Goal: Information Seeking & Learning: Learn about a topic

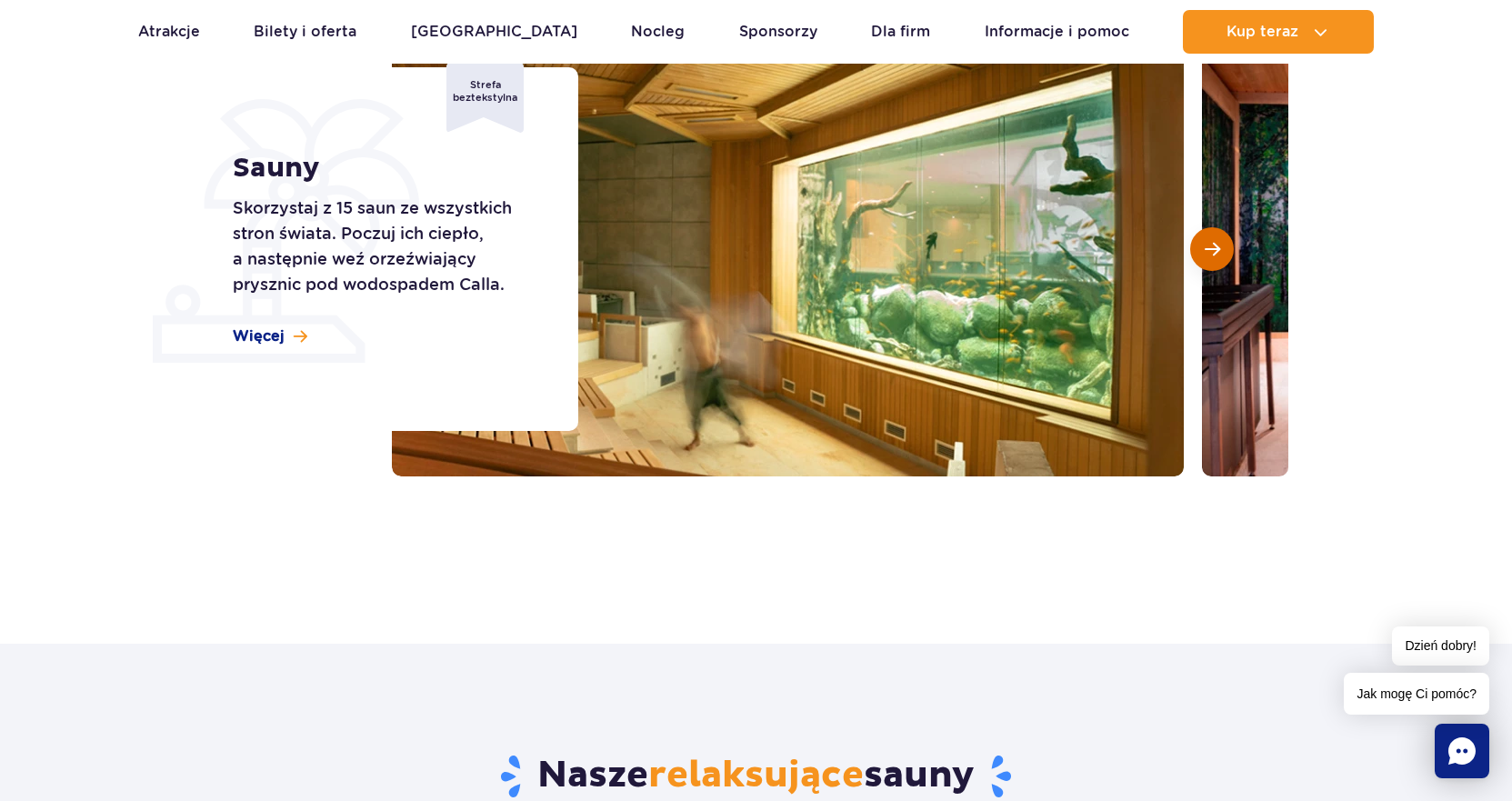
click at [1216, 259] on button "Następny slajd" at bounding box center [1212, 249] width 44 height 44
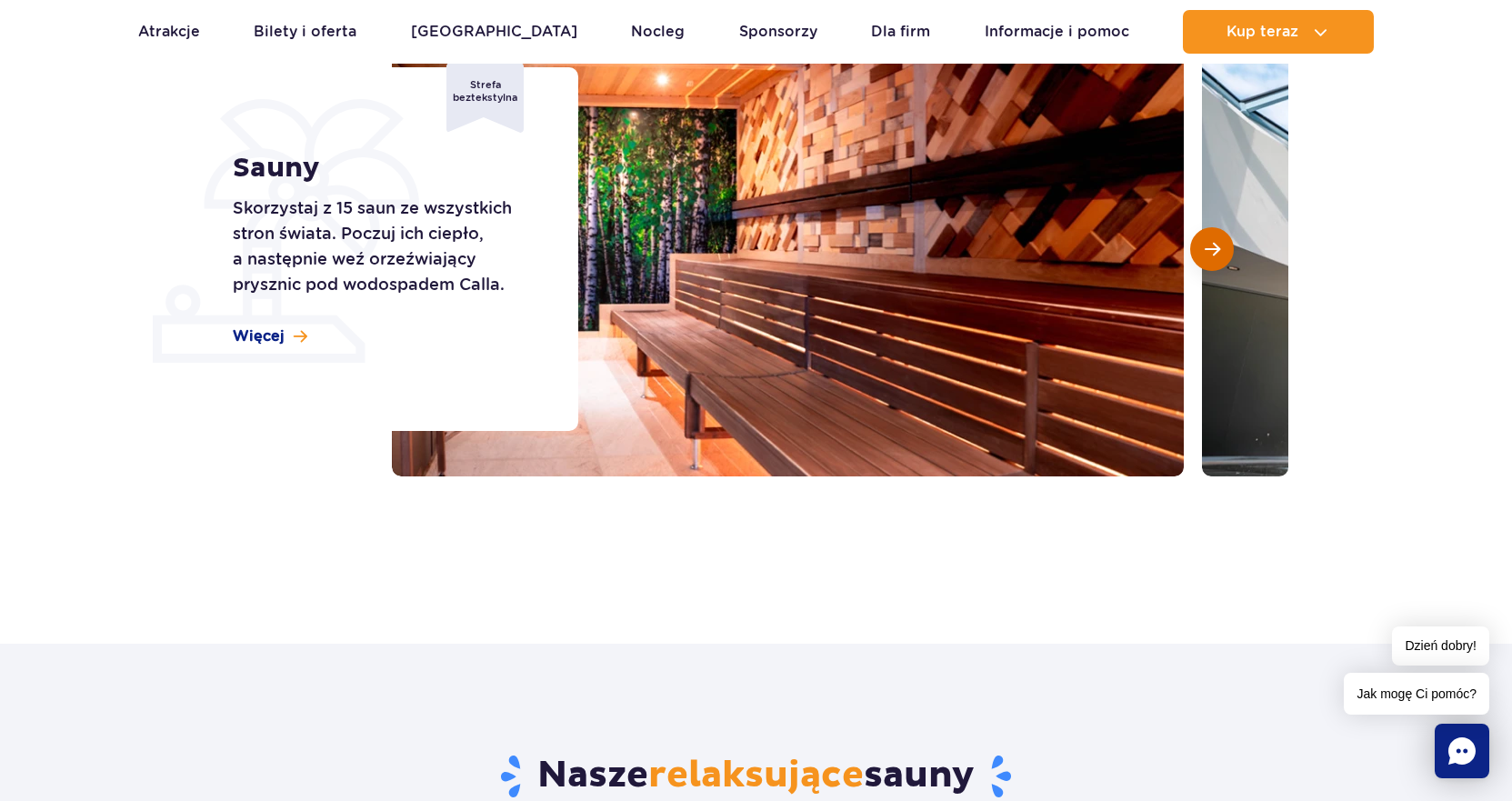
click at [1213, 249] on span "Następny slajd" at bounding box center [1213, 249] width 16 height 17
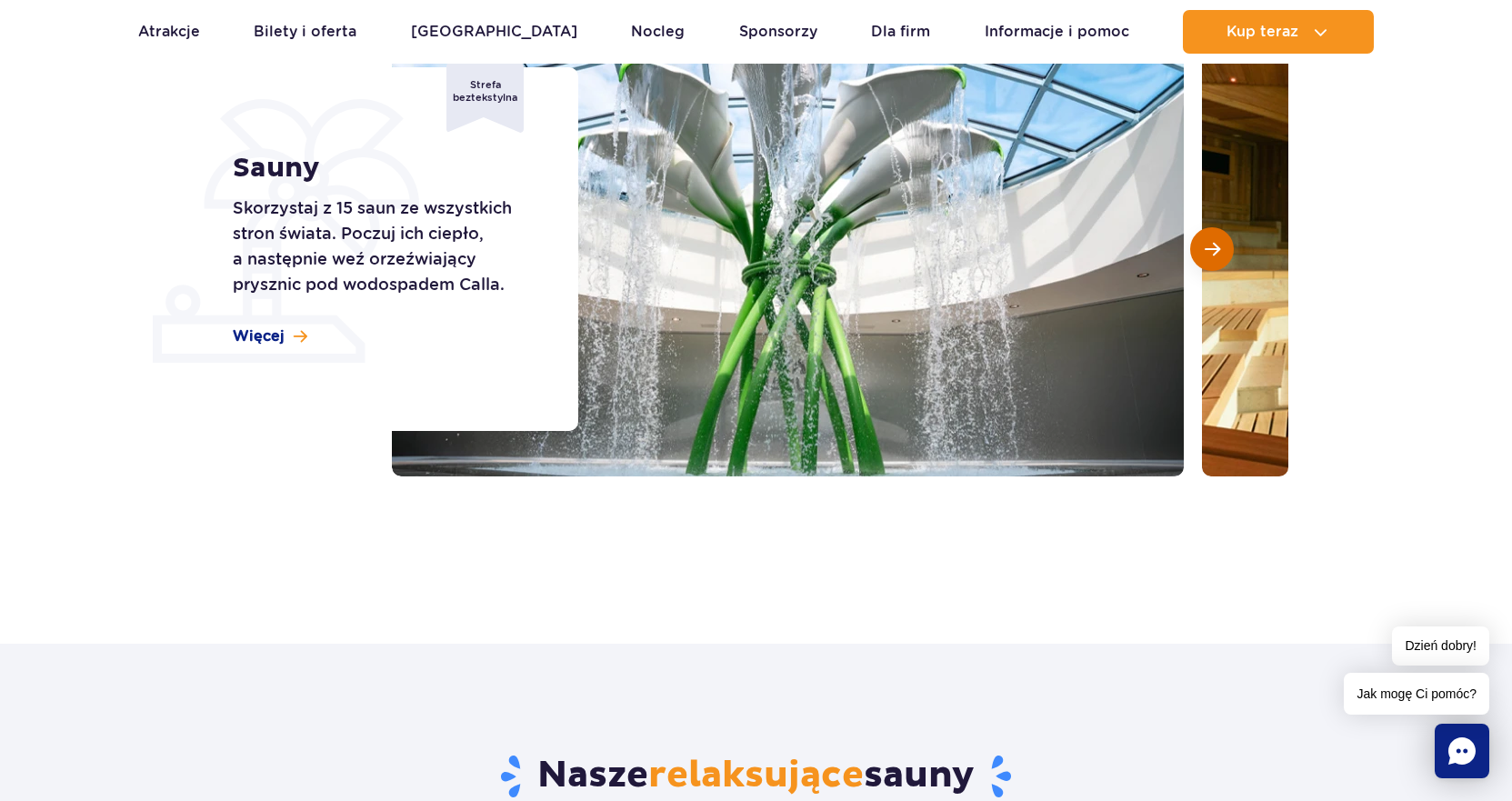
click at [1213, 249] on span "Następny slajd" at bounding box center [1213, 249] width 16 height 17
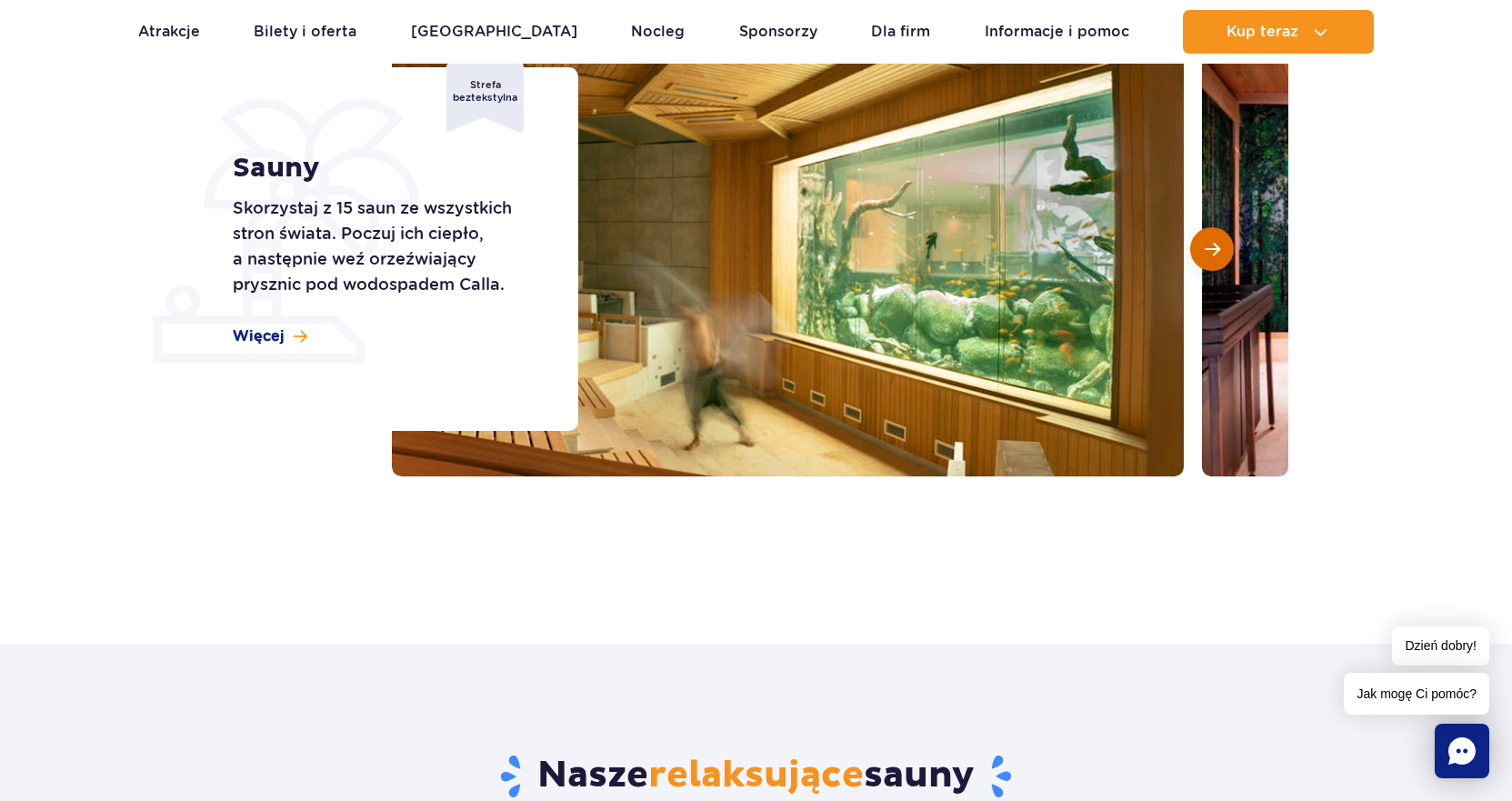
click at [1213, 249] on span "Następny slajd" at bounding box center [1213, 249] width 16 height 17
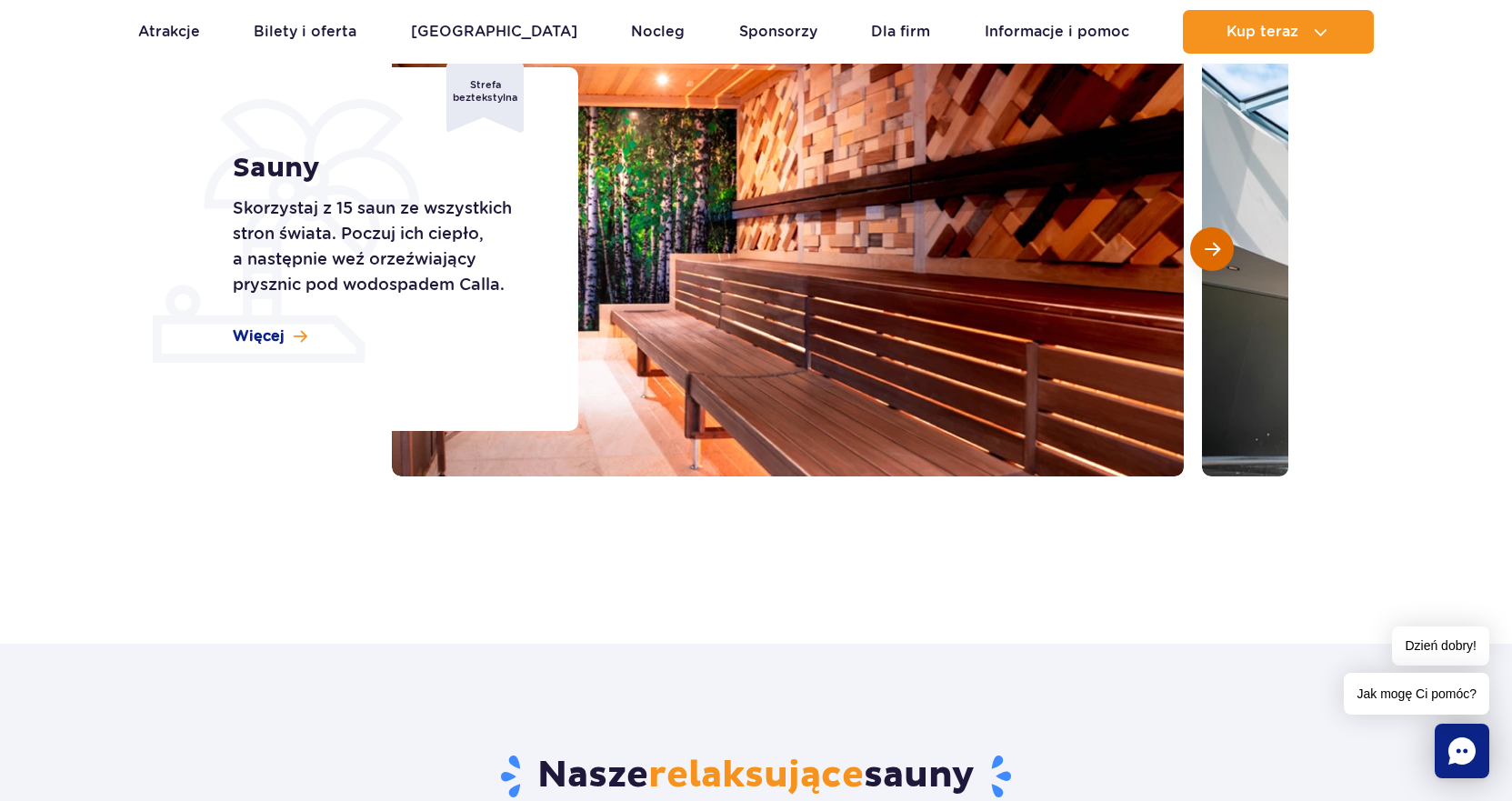
click at [1213, 249] on span "Następny slajd" at bounding box center [1213, 249] width 16 height 17
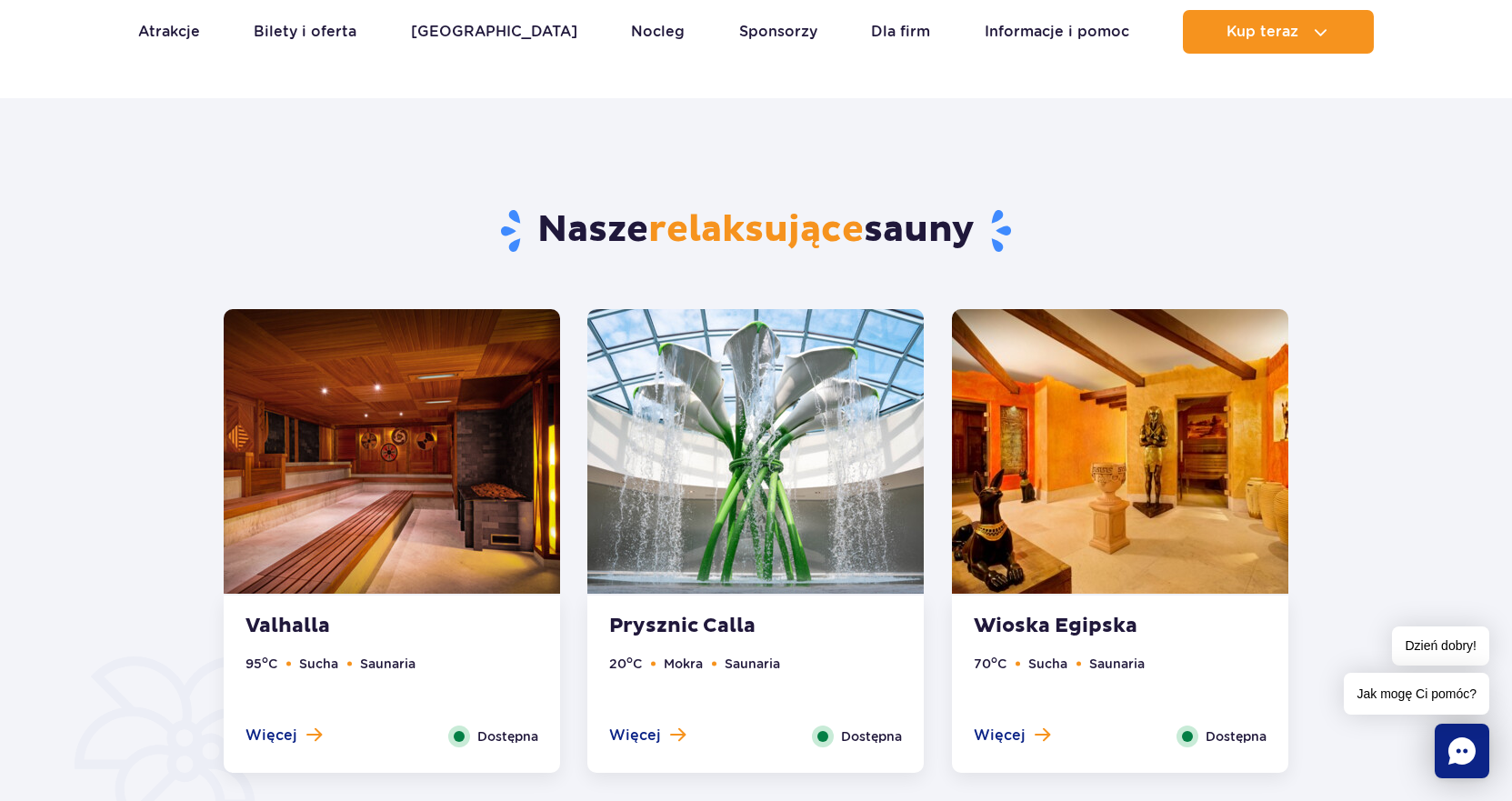
scroll to position [182, 0]
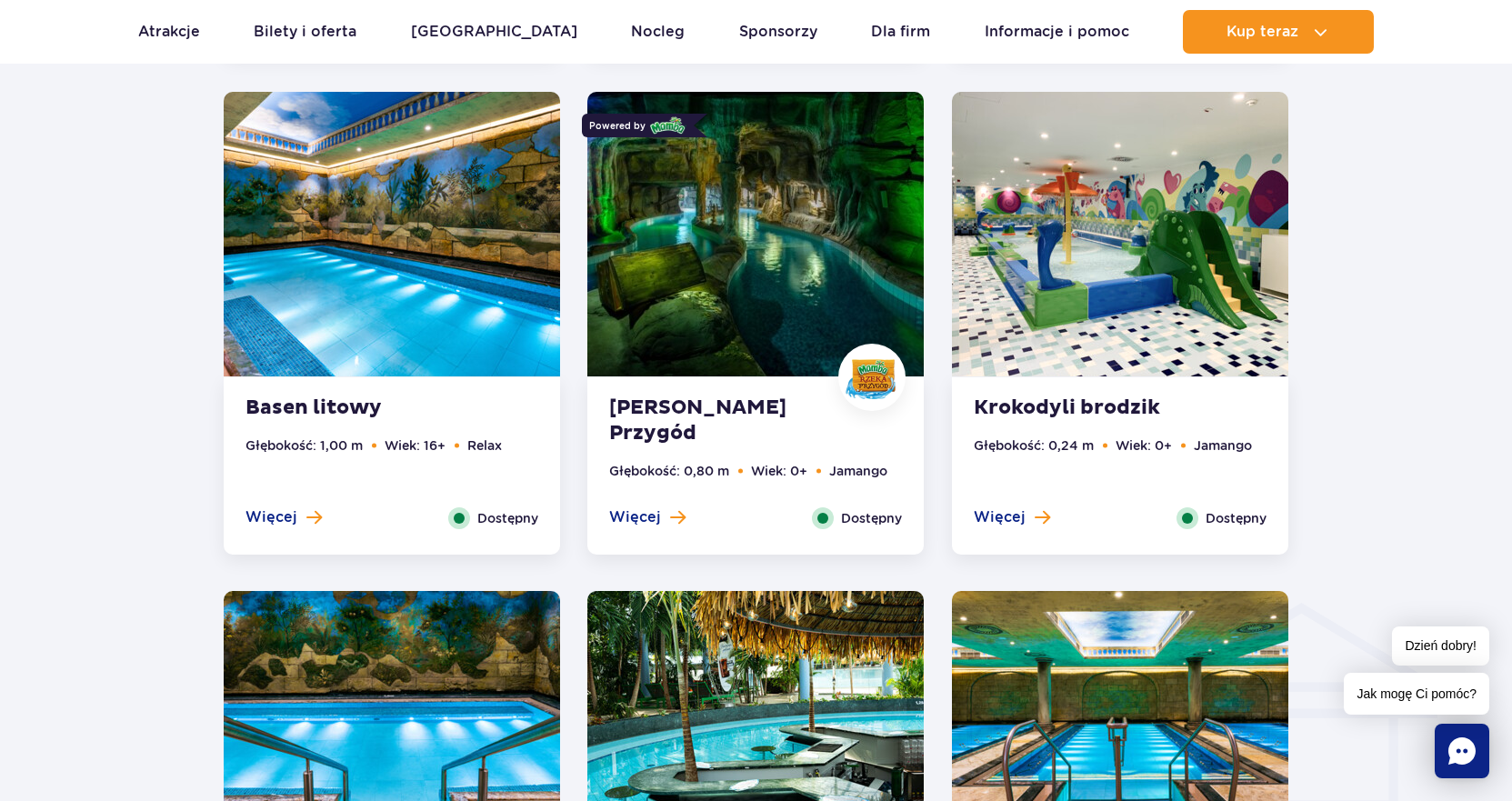
scroll to position [1636, 0]
